Goal: Task Accomplishment & Management: Use online tool/utility

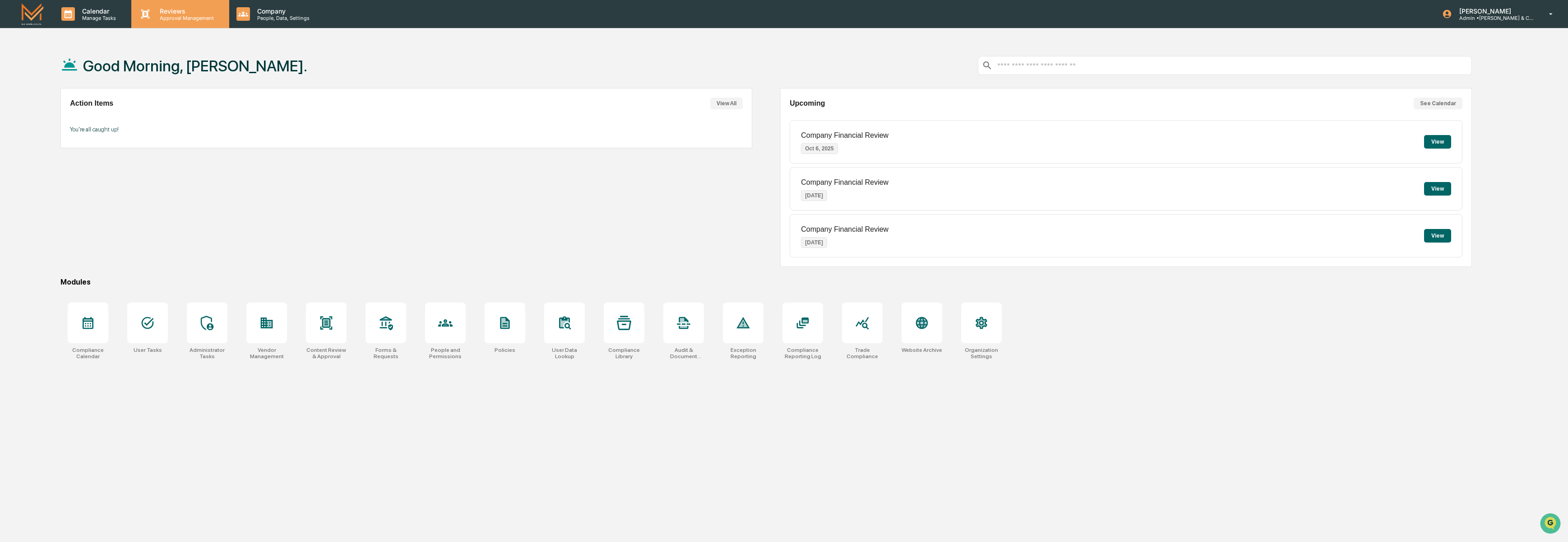
click at [179, 20] on p "Approval Management" at bounding box center [186, 18] width 66 height 6
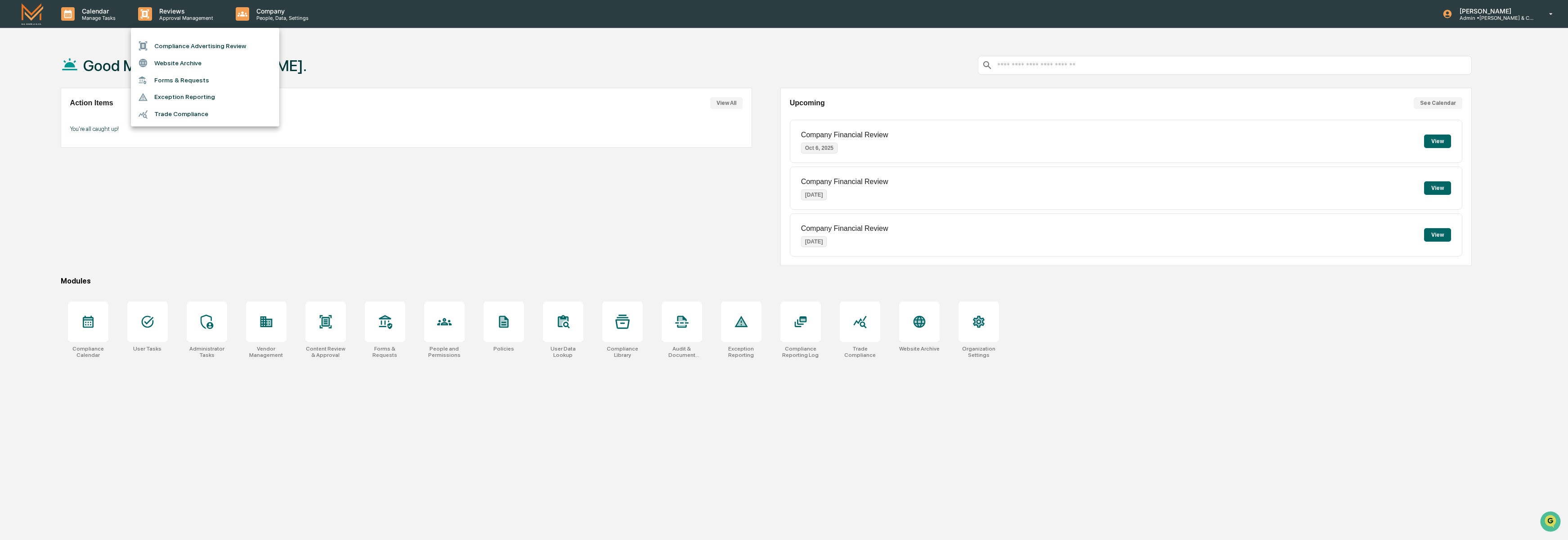
click at [189, 44] on li "Compliance Advertising Review" at bounding box center [205, 46] width 149 height 17
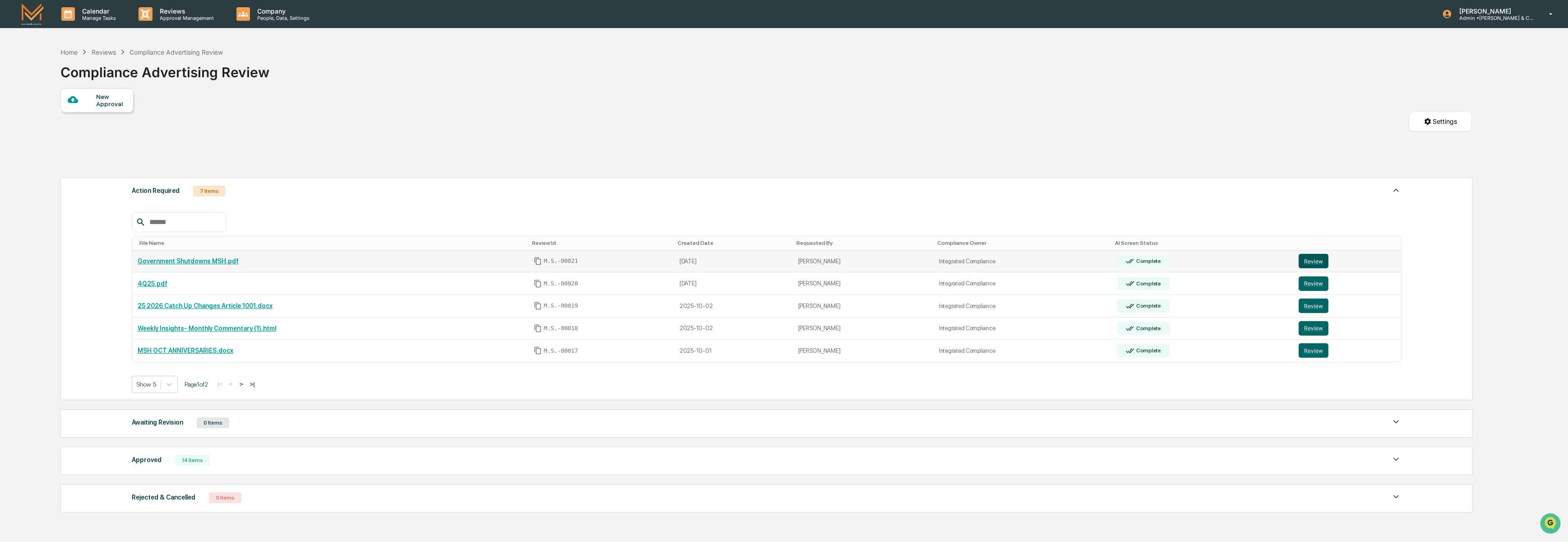
click at [1317, 260] on button "Review" at bounding box center [1313, 261] width 30 height 15
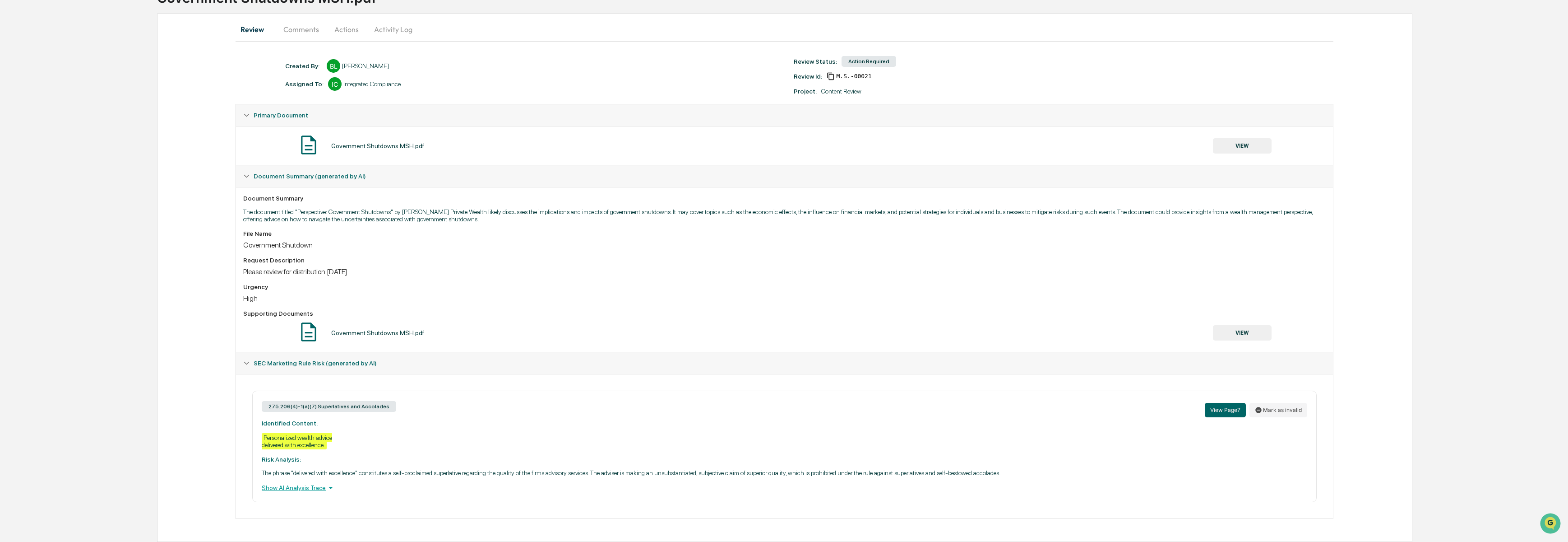
scroll to position [81, 0]
click at [1229, 138] on button "VIEW" at bounding box center [1242, 145] width 59 height 15
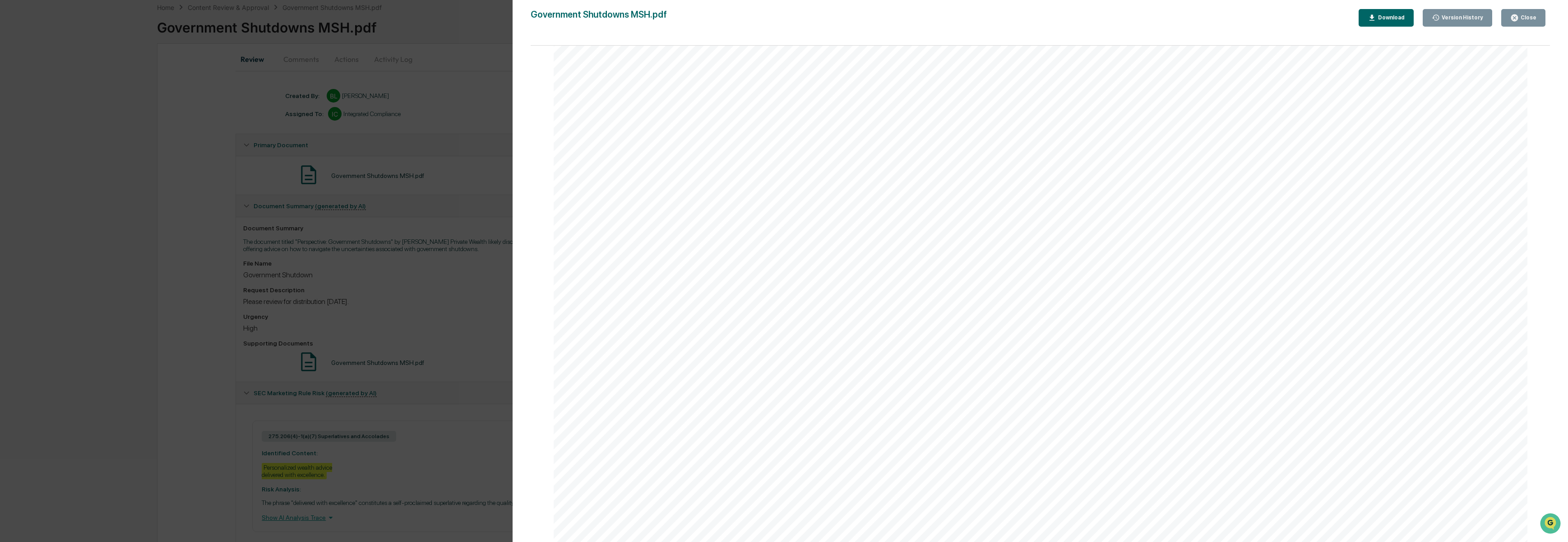
scroll to position [0, 0]
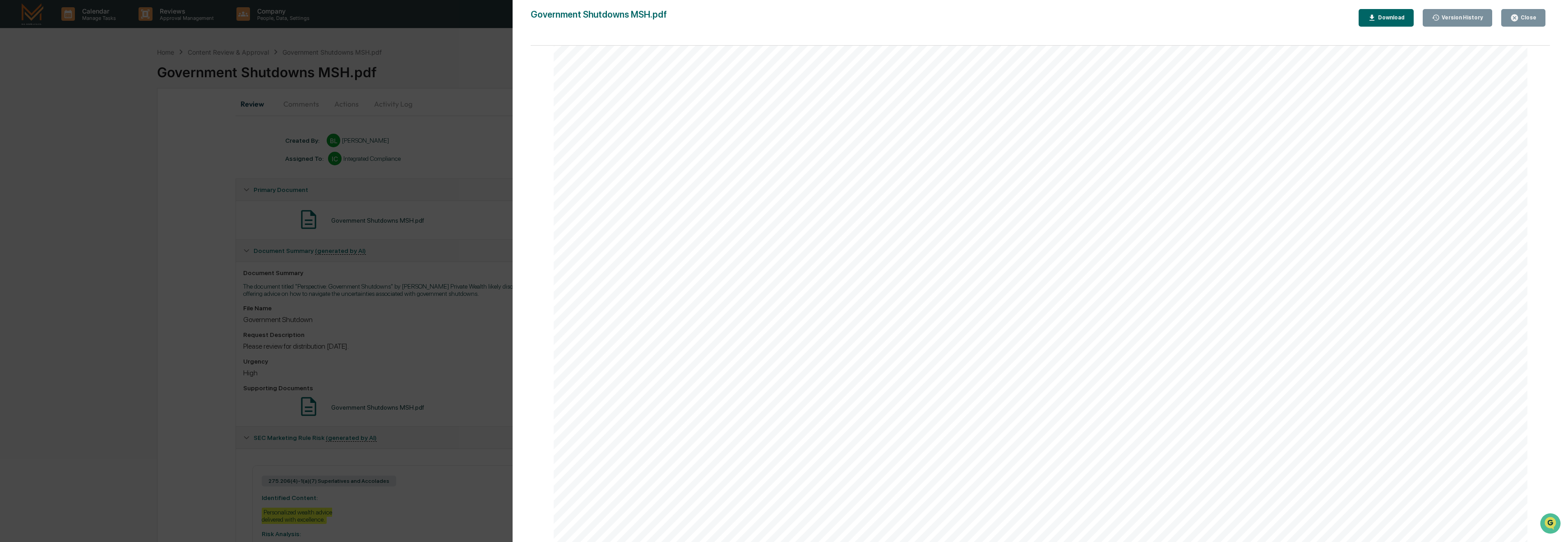
click at [1532, 12] on button "Close" at bounding box center [1523, 18] width 44 height 18
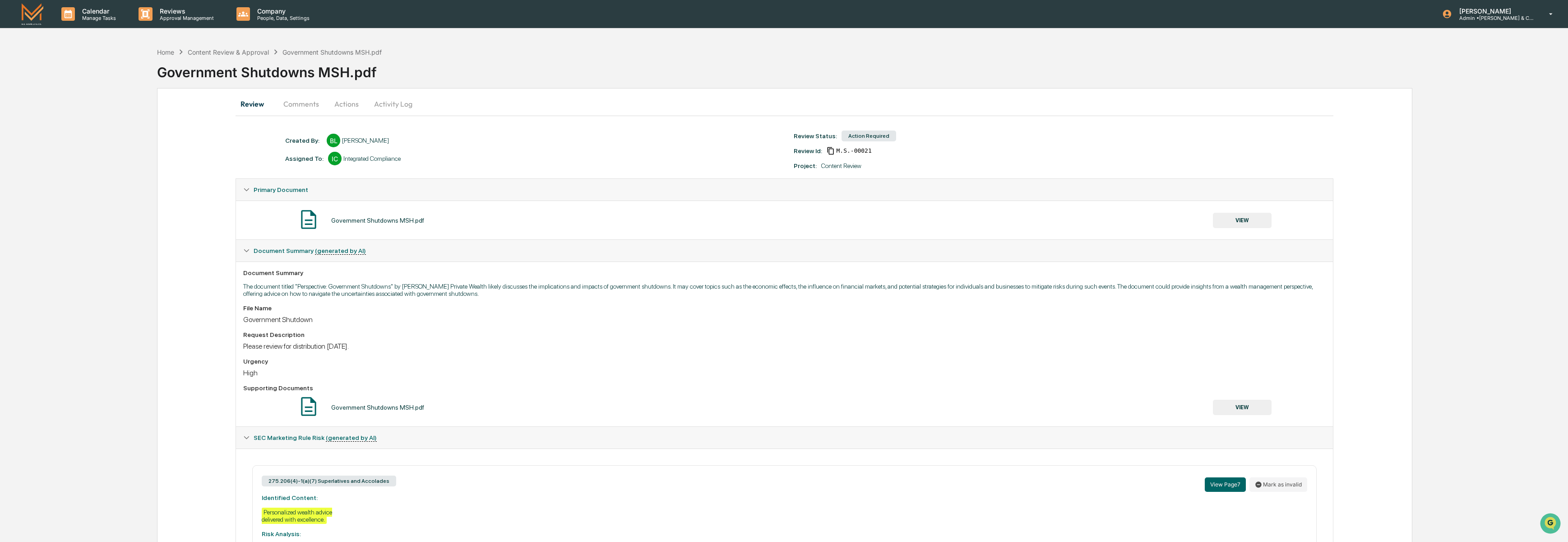
click at [336, 101] on button "Actions" at bounding box center [346, 103] width 41 height 21
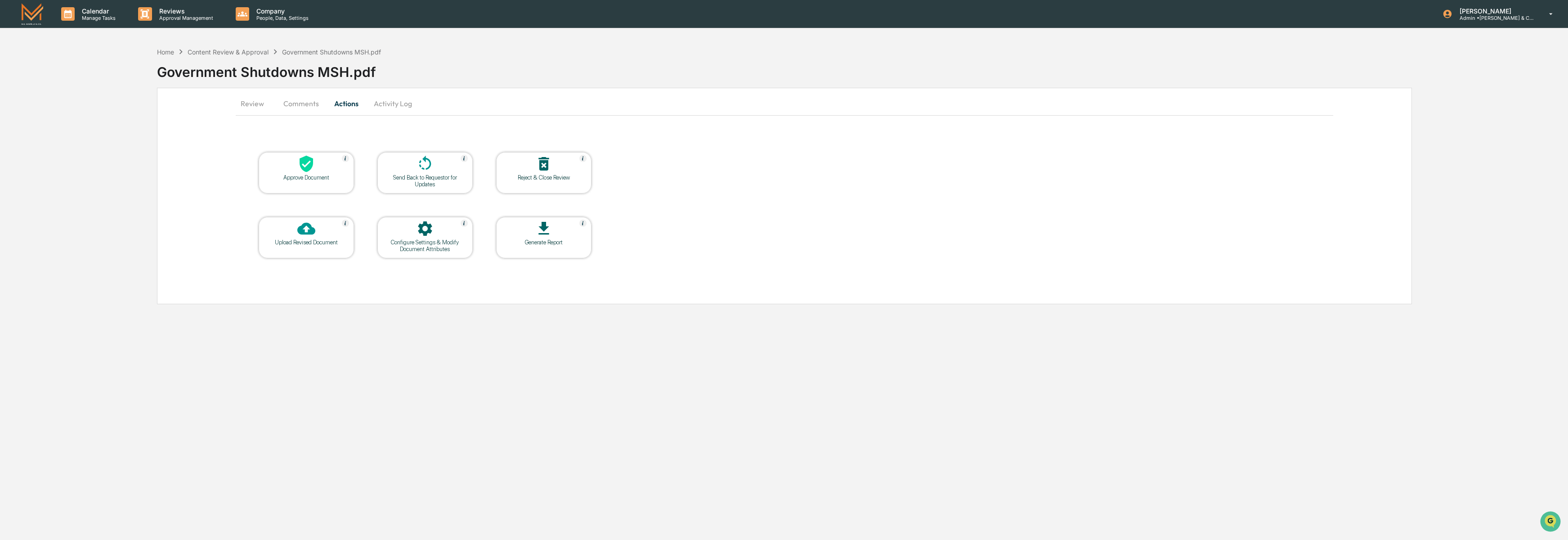
click at [293, 175] on div "Approve Document" at bounding box center [306, 177] width 81 height 7
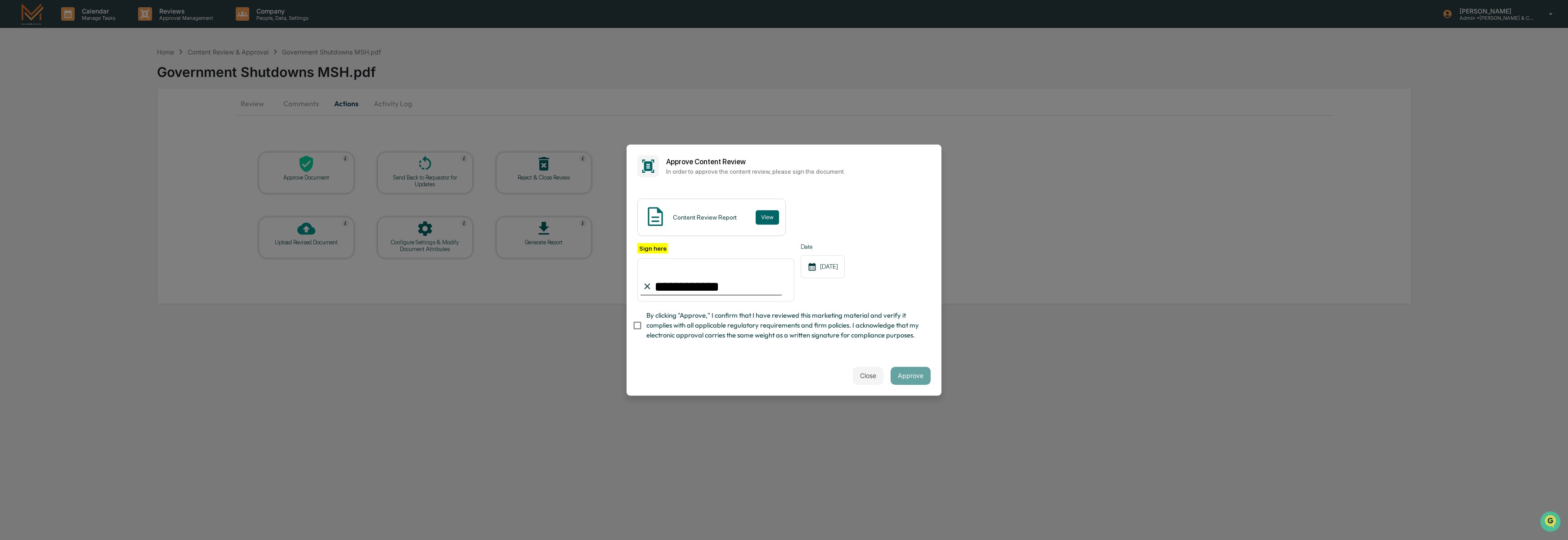
type input "**********"
click at [903, 377] on button "Approve" at bounding box center [911, 376] width 40 height 18
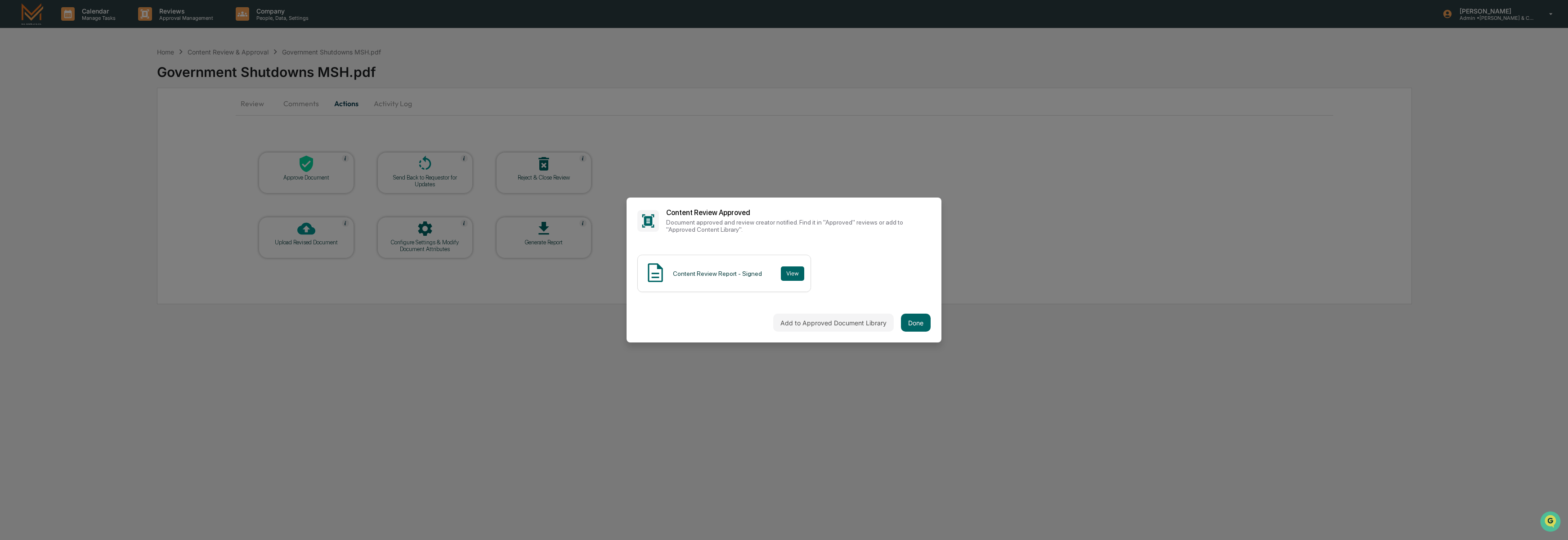
click at [925, 326] on div "Add to Approved Document Library Done" at bounding box center [783, 322] width 315 height 40
click at [917, 321] on button "Done" at bounding box center [915, 323] width 30 height 18
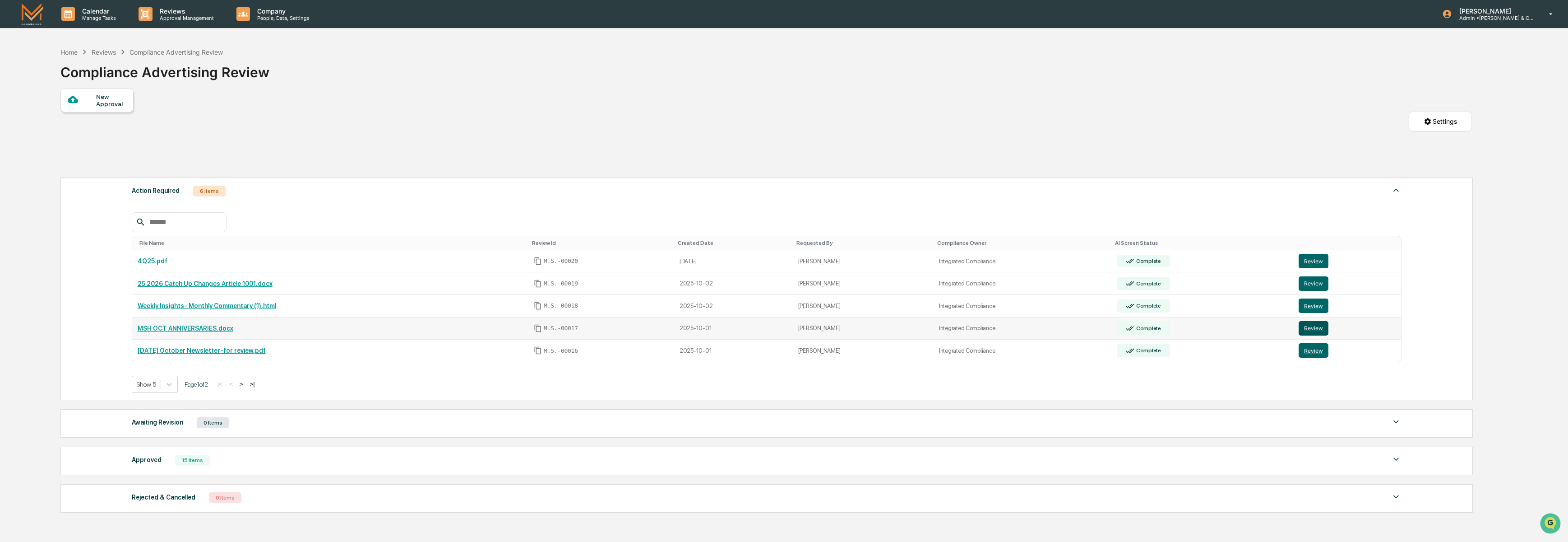
click at [1322, 329] on button "Review" at bounding box center [1313, 328] width 30 height 15
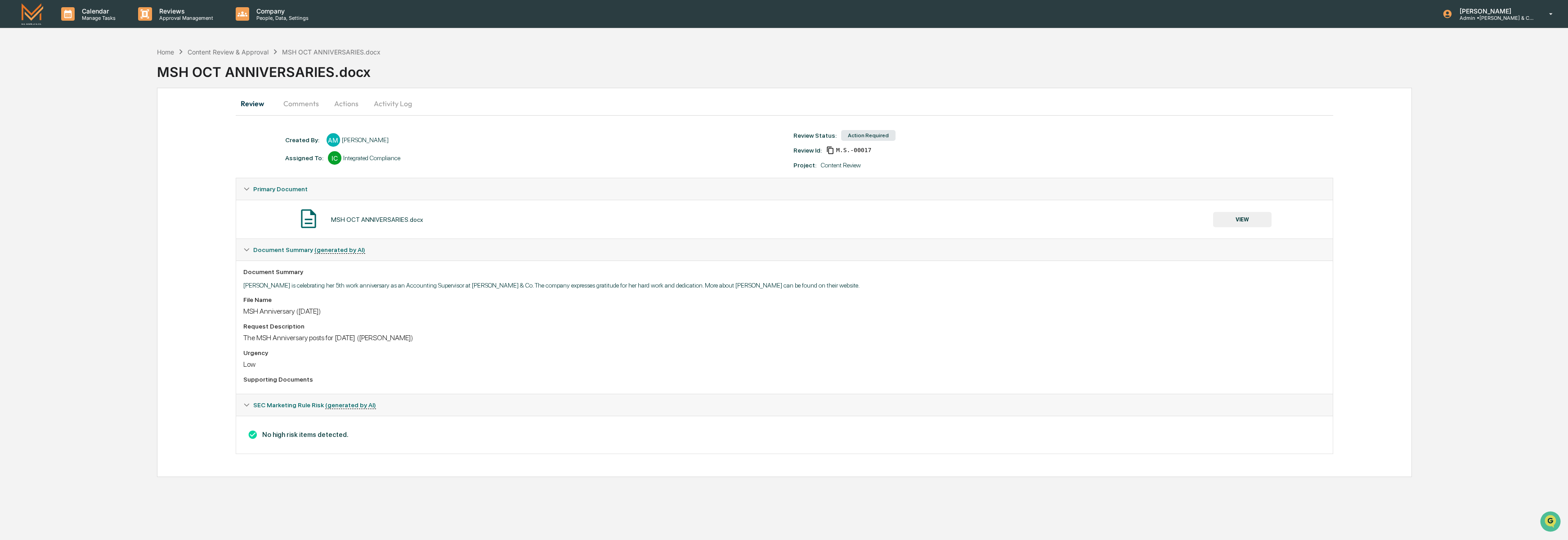
click at [346, 103] on button "Actions" at bounding box center [346, 103] width 41 height 21
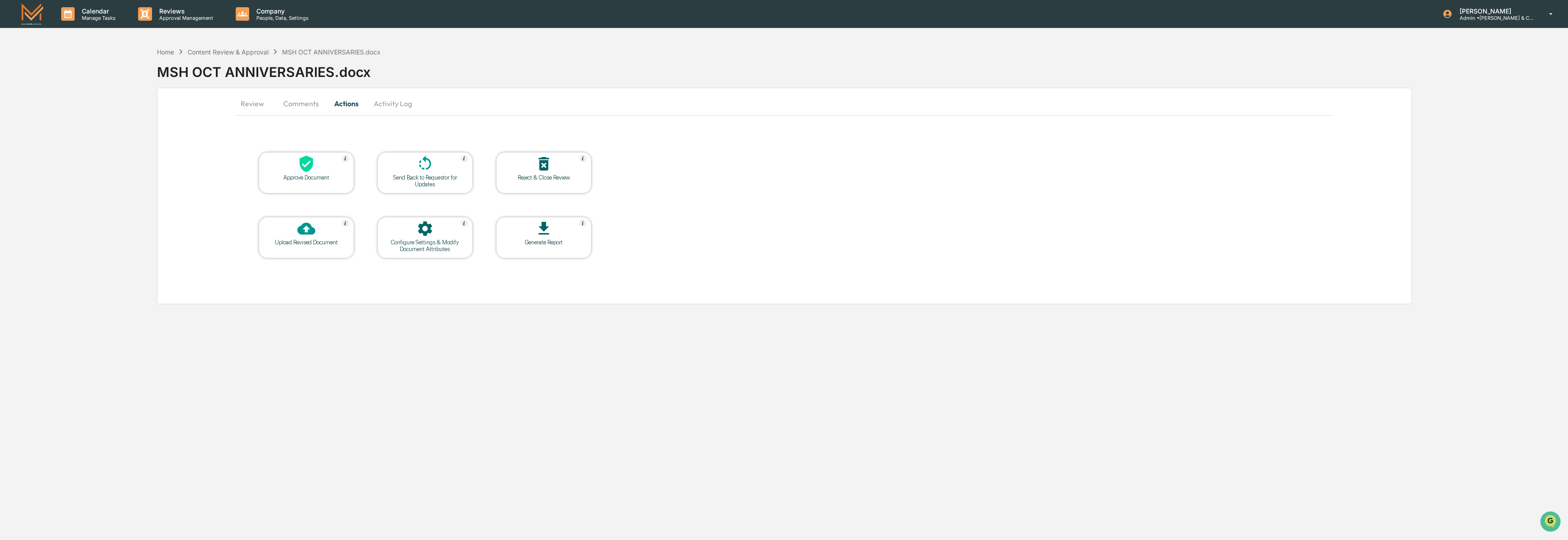
click at [251, 109] on button "Review" at bounding box center [256, 103] width 41 height 21
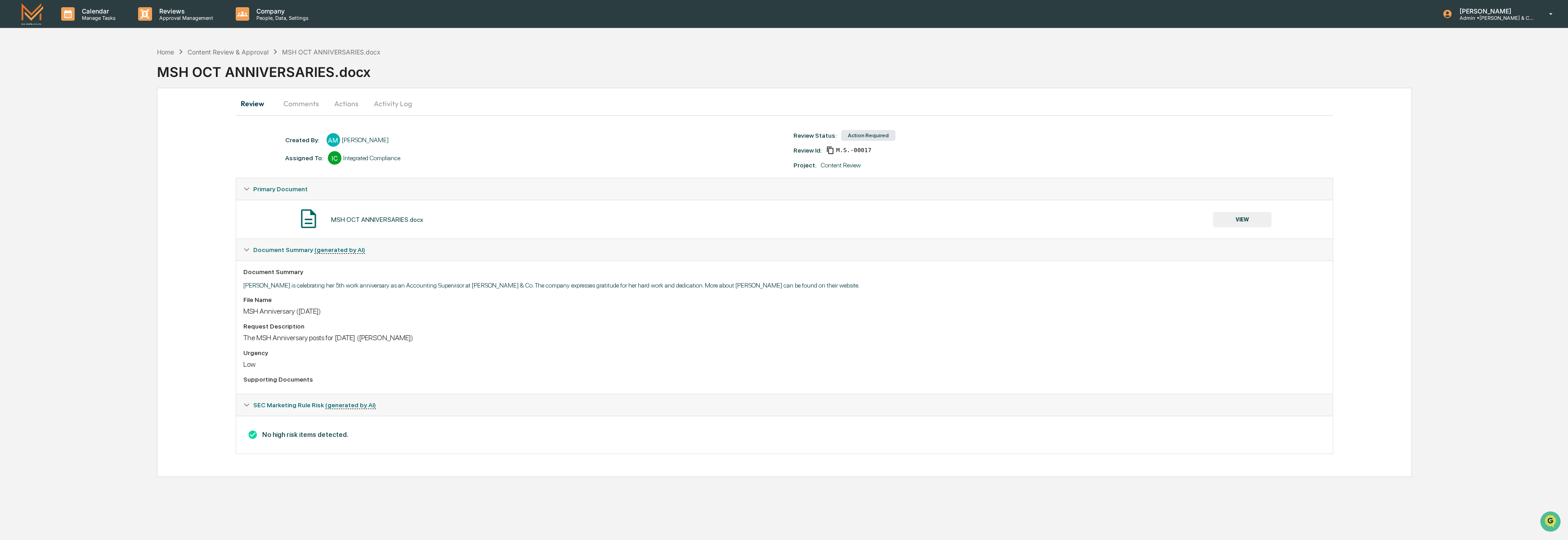
click at [1180, 220] on div "MSH OCT ANNIVERSARIES.docx VIEW" at bounding box center [785, 219] width 1082 height 24
click at [1255, 222] on button "VIEW" at bounding box center [1242, 219] width 58 height 15
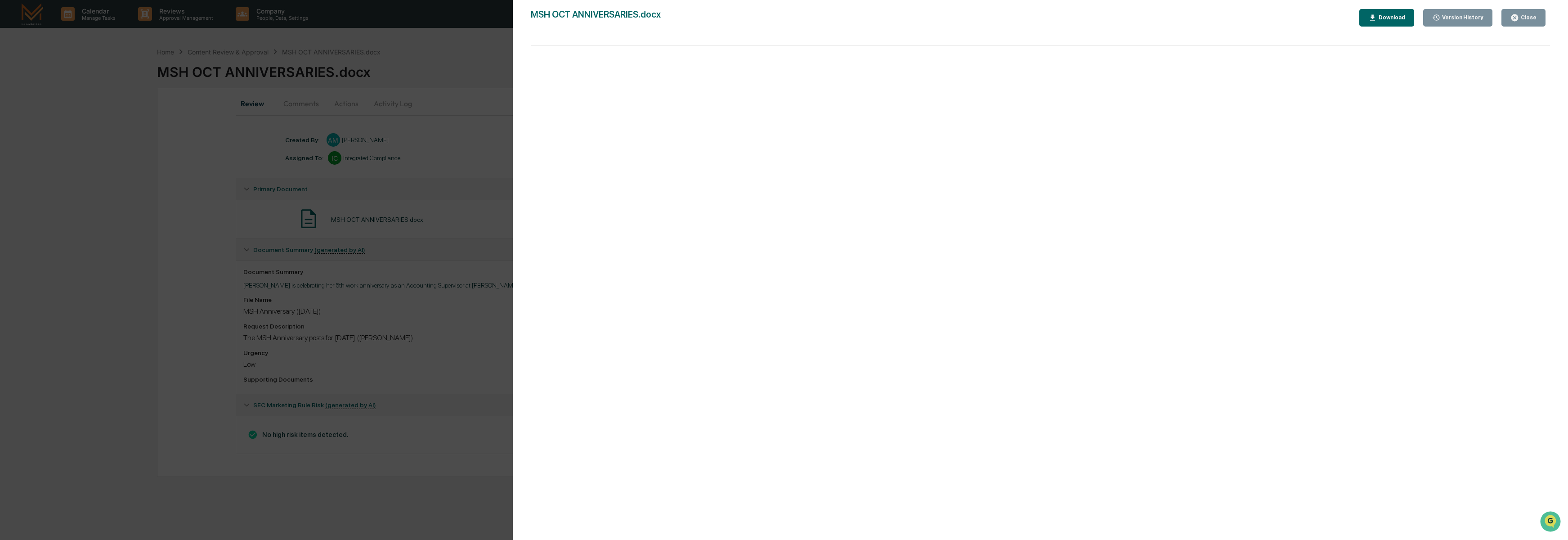
click at [1521, 10] on button "Close" at bounding box center [1524, 18] width 44 height 18
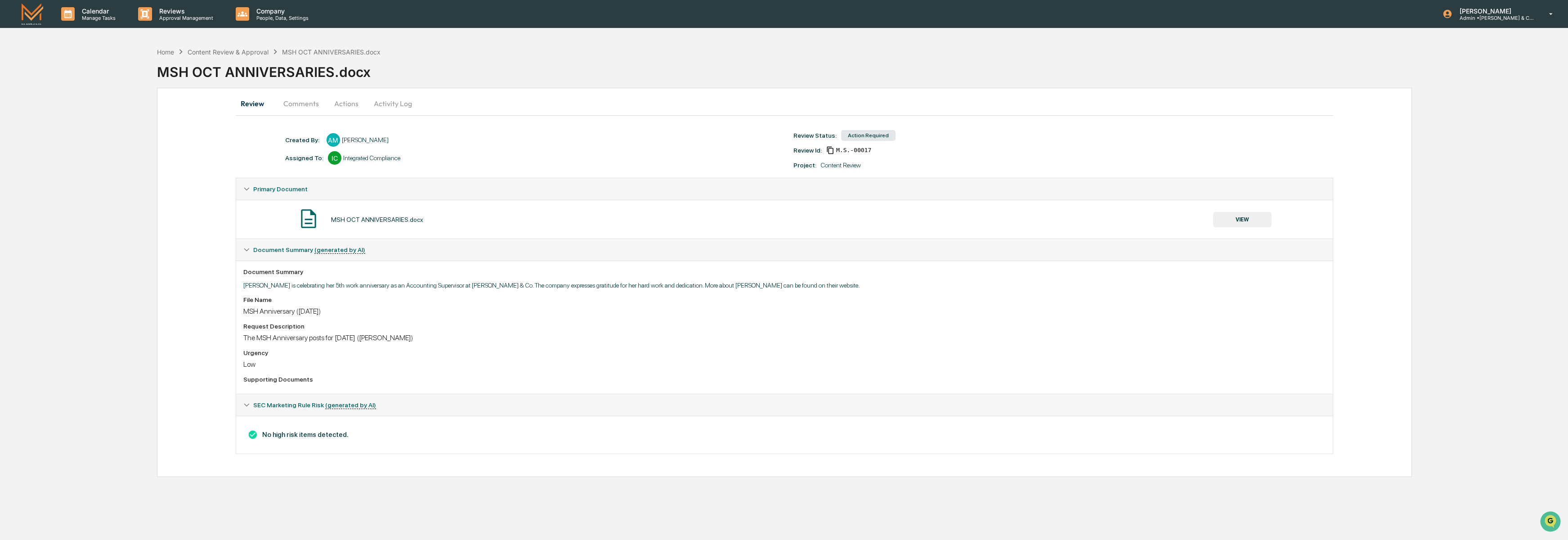
click at [347, 104] on button "Actions" at bounding box center [346, 103] width 41 height 21
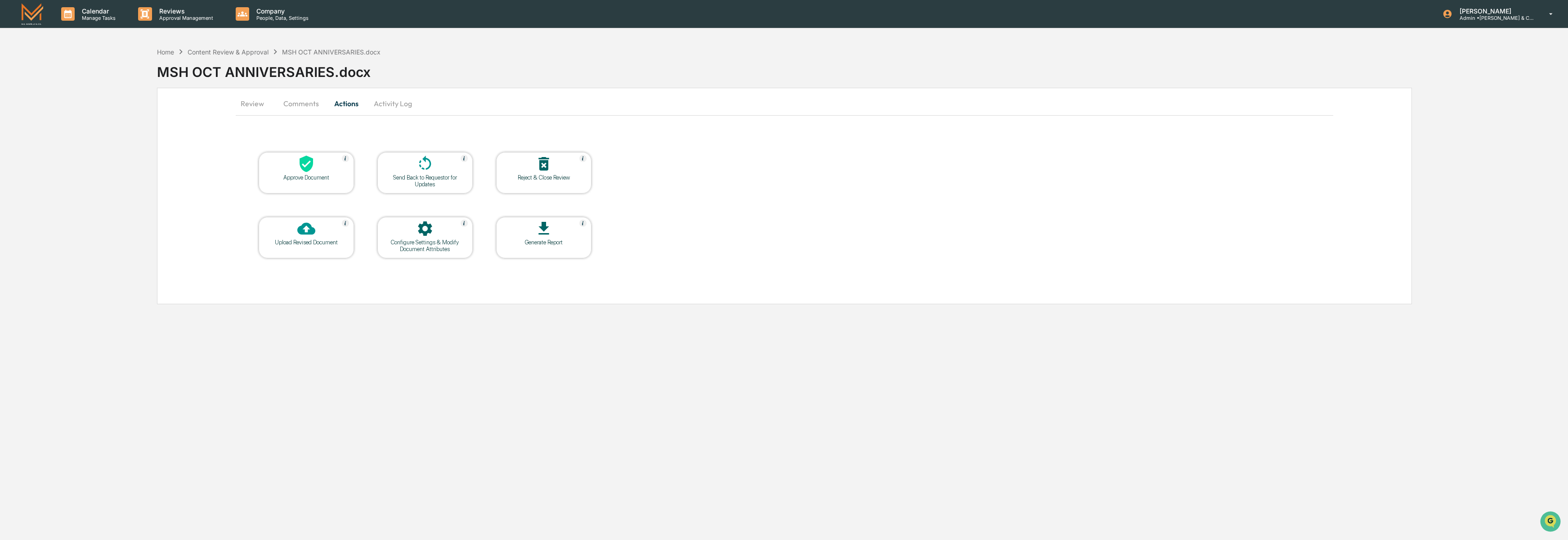
click at [310, 182] on div "Approve Document" at bounding box center [306, 173] width 96 height 41
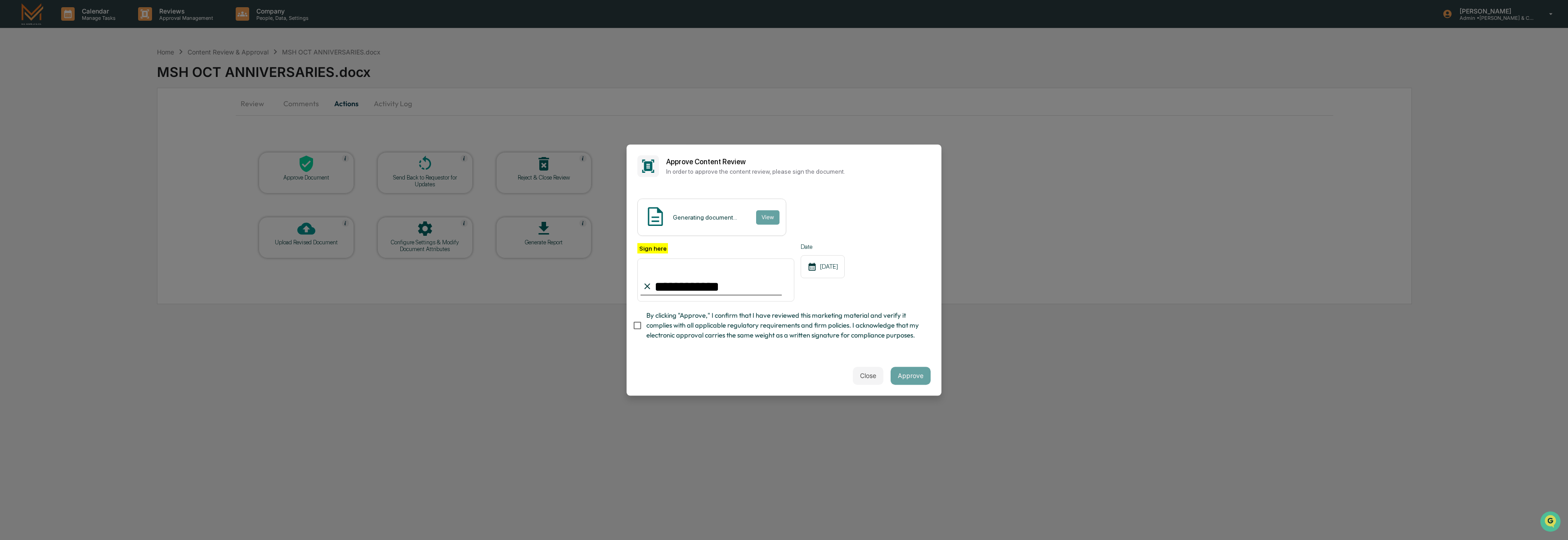
type input "**********"
click at [881, 343] on div "**********" at bounding box center [784, 294] width 293 height 102
click at [730, 273] on input "**********" at bounding box center [716, 279] width 157 height 43
click at [902, 384] on button "Approve" at bounding box center [911, 376] width 40 height 18
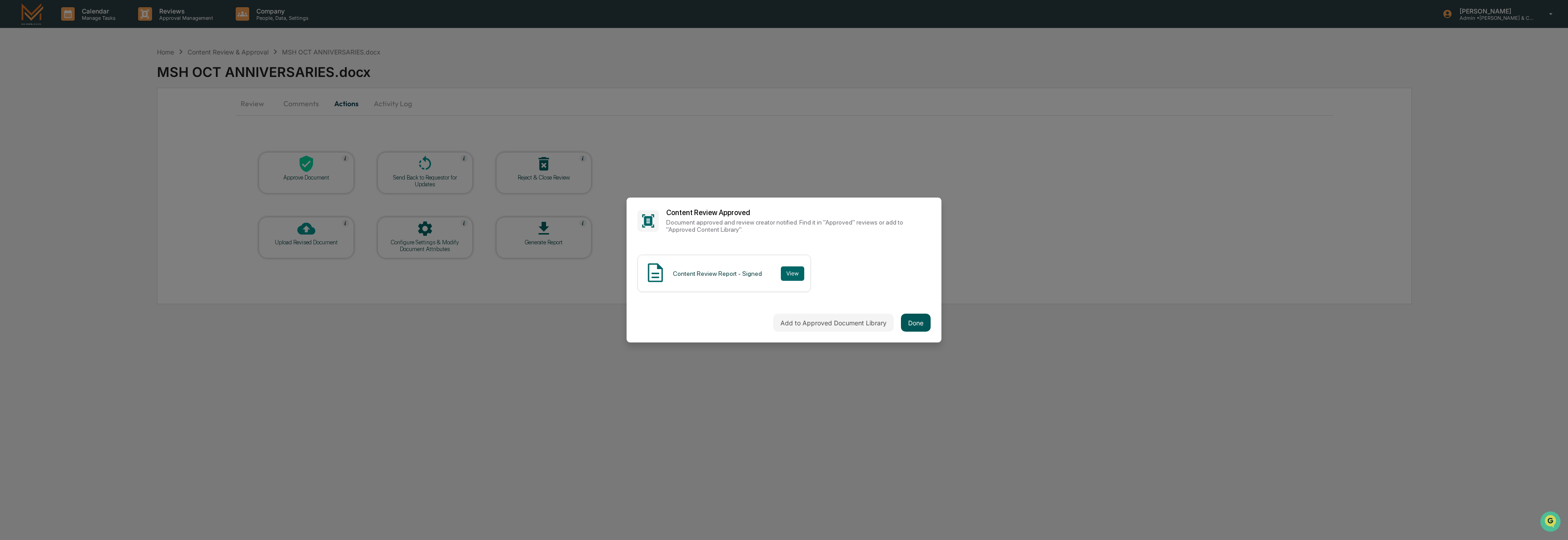
click at [913, 323] on button "Done" at bounding box center [915, 323] width 30 height 18
